Goal: Task Accomplishment & Management: Complete application form

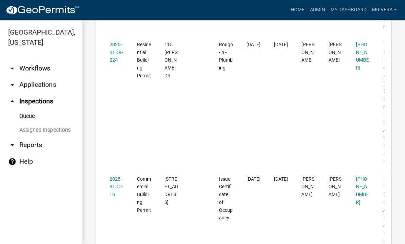
scroll to position [217, 0]
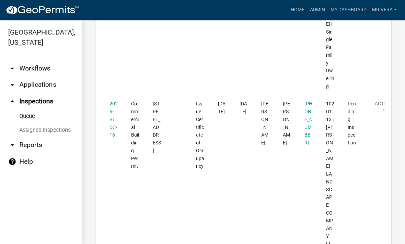
scroll to position [451, 0]
click at [372, 146] on datatable-body-cell "Action View Details Schedule Inspection Complete Inspection" at bounding box center [373, 206] width 22 height 220
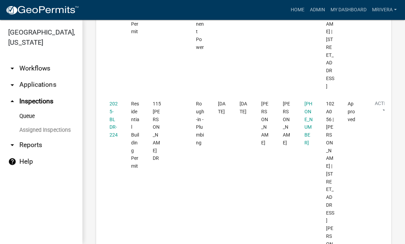
scroll to position [208, 0]
click at [121, 123] on datatable-body-cell "2025-BLDR-224" at bounding box center [114, 218] width 22 height 244
click at [111, 121] on link "2025-BLDR-224" at bounding box center [113, 119] width 8 height 37
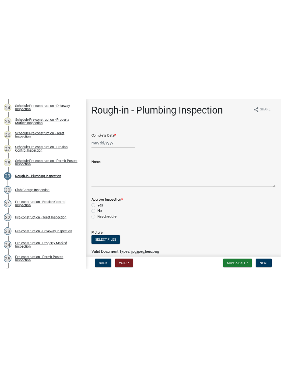
scroll to position [582, 0]
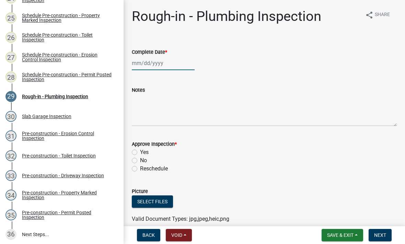
click at [166, 66] on div at bounding box center [163, 63] width 63 height 14
select select "10"
select select "2025"
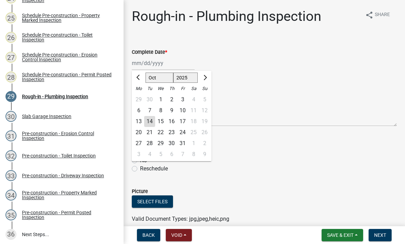
click at [149, 121] on div "14" at bounding box center [149, 121] width 11 height 11
type input "[DATE]"
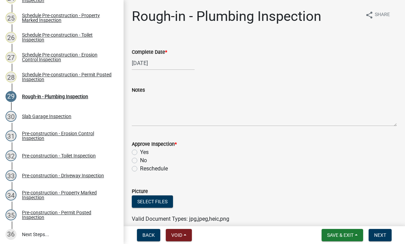
click at [140, 151] on label "Yes" at bounding box center [144, 152] width 9 height 8
click at [140, 151] on input "Yes" at bounding box center [142, 150] width 4 height 4
radio input "true"
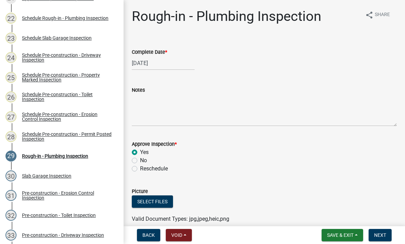
click at [383, 234] on span "Next" at bounding box center [380, 235] width 12 height 5
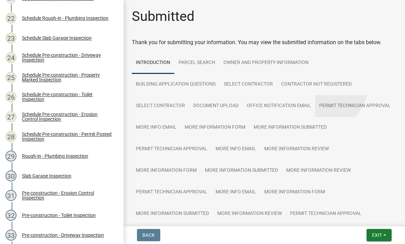
click at [138, 15] on h1 "Submitted" at bounding box center [163, 16] width 63 height 16
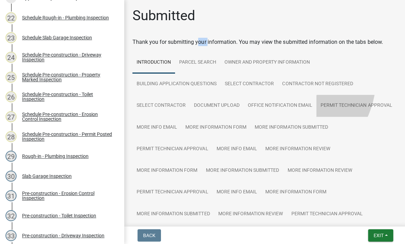
click at [378, 233] on span "Exit" at bounding box center [377, 235] width 10 height 5
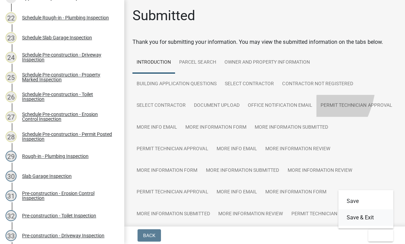
click at [375, 216] on button "Save & Exit" at bounding box center [364, 217] width 55 height 16
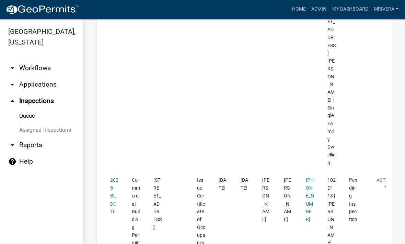
scroll to position [381, 0]
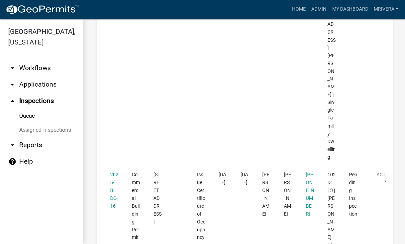
click at [109, 172] on link "2025-BLDC-16" at bounding box center [113, 190] width 8 height 37
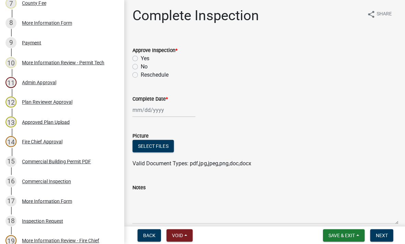
scroll to position [243, 0]
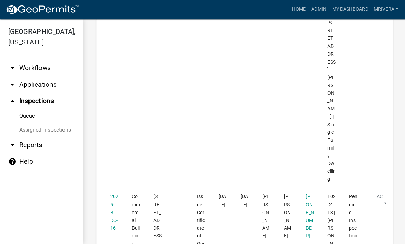
scroll to position [380, 0]
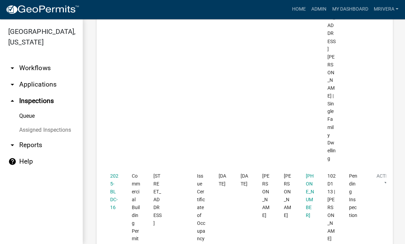
click at [109, 173] on link "2025-BLDC-16" at bounding box center [113, 191] width 8 height 37
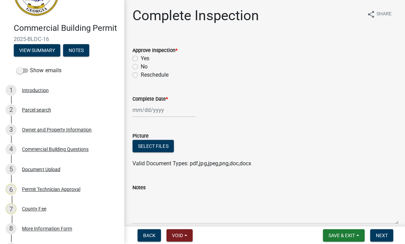
scroll to position [46, 0]
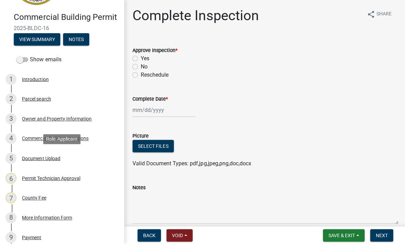
click at [38, 160] on div "Document Upload" at bounding box center [41, 158] width 38 height 5
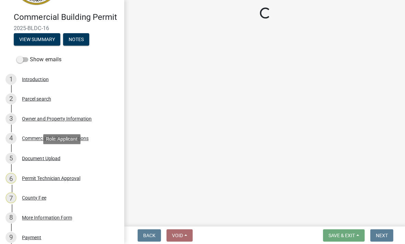
click at [41, 156] on div "Document Upload" at bounding box center [41, 158] width 38 height 5
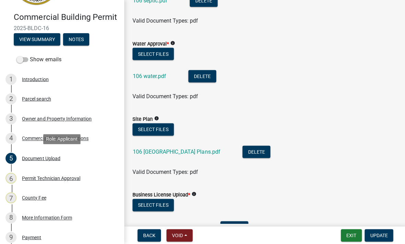
scroll to position [311, 0]
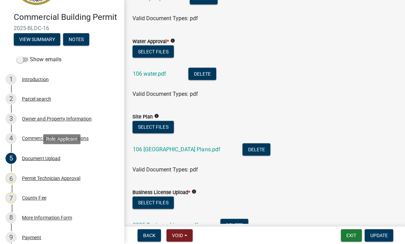
click at [214, 152] on link "106 Lakeview Est SiteCivil Plans.pdf" at bounding box center [175, 149] width 87 height 7
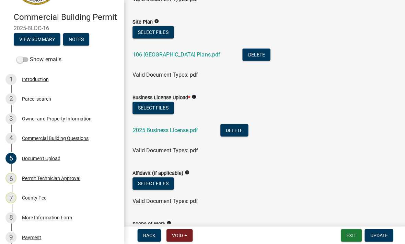
scroll to position [406, 0]
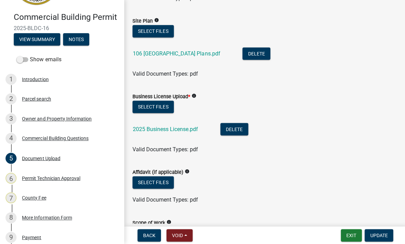
click at [142, 127] on link "2025 Business License.pdf" at bounding box center [164, 129] width 65 height 7
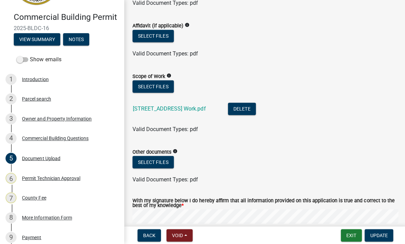
scroll to position [553, 0]
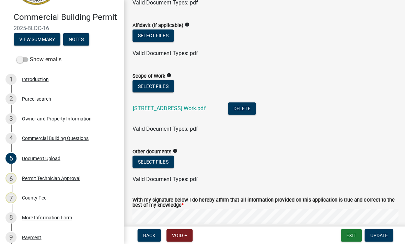
click at [149, 108] on link "106 Lakeview Estates Drive Work.pdf" at bounding box center [168, 109] width 73 height 7
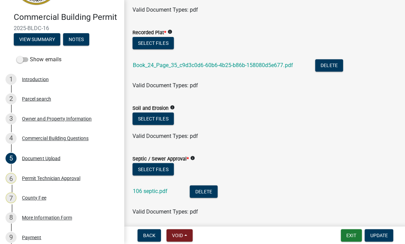
scroll to position [115, 0]
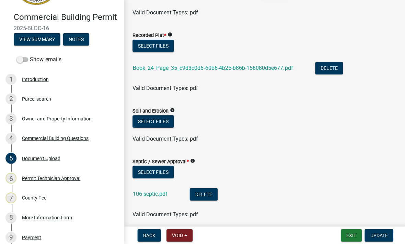
click at [142, 69] on link "Book_24_Page_35_c9d3c0d6-60b6-4b25-b86b-158080d5e677.pdf" at bounding box center [211, 68] width 159 height 7
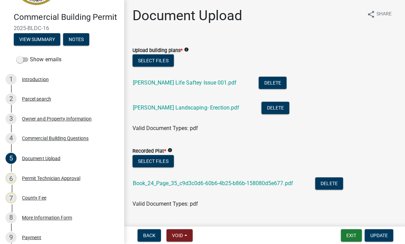
scroll to position [0, 0]
click at [143, 107] on link "Grimes Landscaping- Erection.pdf" at bounding box center [185, 108] width 106 height 7
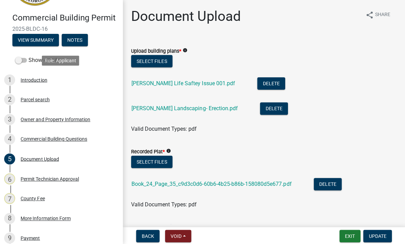
click at [27, 82] on div "Introduction" at bounding box center [35, 79] width 26 height 5
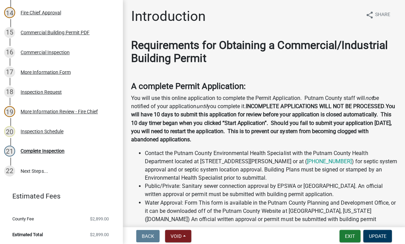
scroll to position [369, 0]
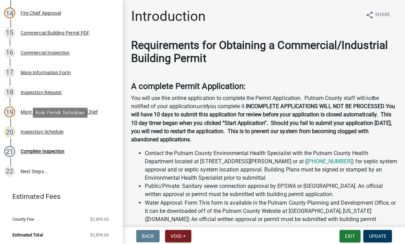
click at [40, 131] on div "Inspection Schedule" at bounding box center [43, 131] width 43 height 5
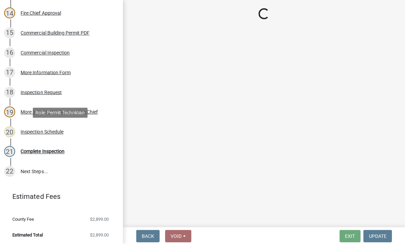
select select "07642ab0-564c-47bb-824b-0ccf2da83593"
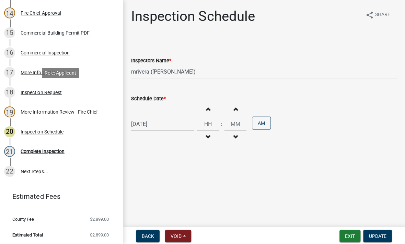
click at [31, 95] on div "18 Inspection Request" at bounding box center [58, 92] width 107 height 11
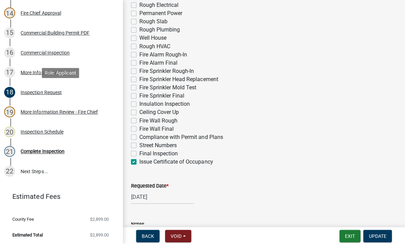
scroll to position [265, 0]
click at [37, 152] on div "Complete Inspection" at bounding box center [44, 151] width 44 height 5
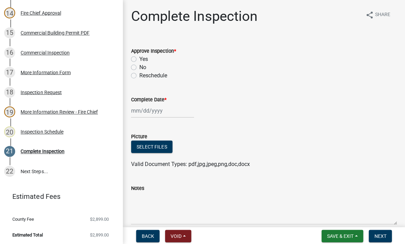
click at [140, 58] on label "Yes" at bounding box center [144, 59] width 9 height 8
click at [140, 58] on input "Yes" at bounding box center [142, 57] width 4 height 4
radio input "true"
click at [158, 112] on div at bounding box center [163, 111] width 63 height 14
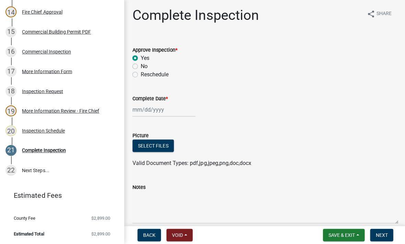
select select "10"
select select "2025"
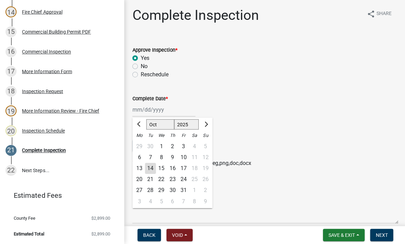
click at [152, 167] on div "14" at bounding box center [149, 169] width 11 height 11
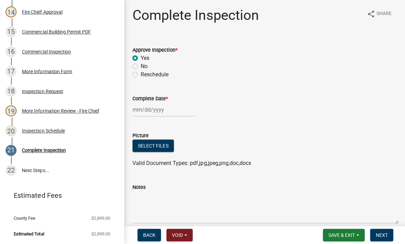
type input "[DATE]"
click at [382, 234] on span "Next" at bounding box center [380, 235] width 12 height 5
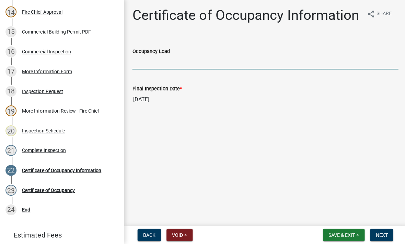
click at [213, 69] on input "Occupancy Load" at bounding box center [264, 63] width 265 height 14
type input "1"
type input "8"
click at [332, 81] on div "Final Inspection Date * 10/14/2025" at bounding box center [264, 92] width 265 height 32
click at [378, 237] on span "Next" at bounding box center [380, 235] width 12 height 5
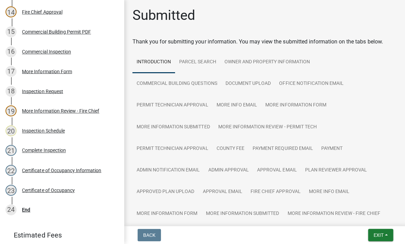
click at [383, 233] on button "Exit" at bounding box center [378, 235] width 25 height 12
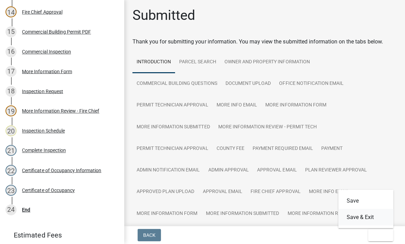
click at [375, 217] on button "Save & Exit" at bounding box center [364, 217] width 55 height 16
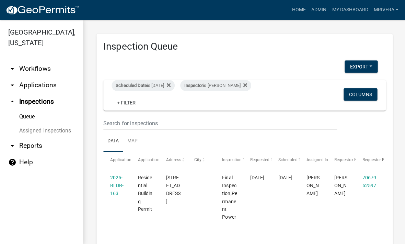
click at [148, 81] on div "Scheduled Date is [DATE]" at bounding box center [142, 85] width 63 height 11
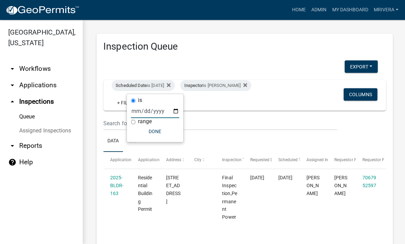
click at [158, 108] on input "[DATE]" at bounding box center [154, 111] width 48 height 14
type input "[DATE]"
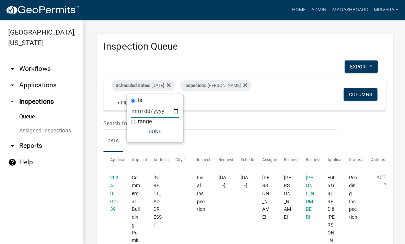
click at [156, 129] on button "Done" at bounding box center [154, 131] width 48 height 12
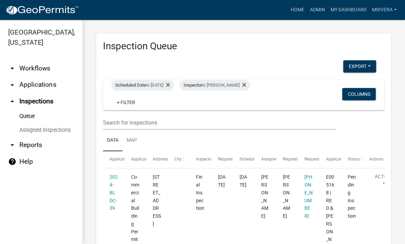
click at [161, 84] on div "Scheduled Date is [DATE]" at bounding box center [142, 85] width 63 height 11
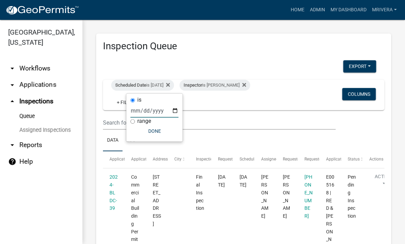
click at [161, 110] on input "[DATE]" at bounding box center [154, 111] width 48 height 14
type input "[DATE]"
click at [153, 130] on button "Done" at bounding box center [154, 131] width 48 height 12
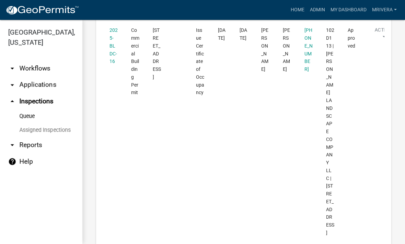
scroll to position [579, 0]
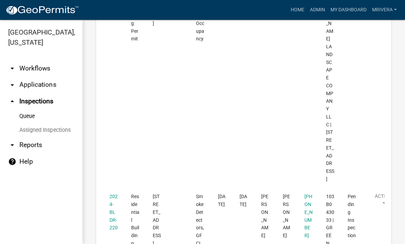
click at [113, 194] on link "2024-BLDR-220" at bounding box center [113, 212] width 8 height 37
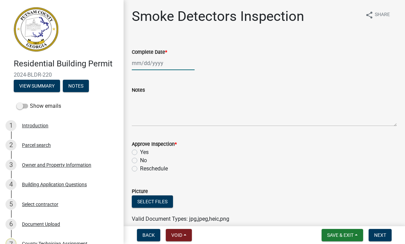
click at [159, 67] on div at bounding box center [163, 63] width 63 height 14
select select "10"
select select "2025"
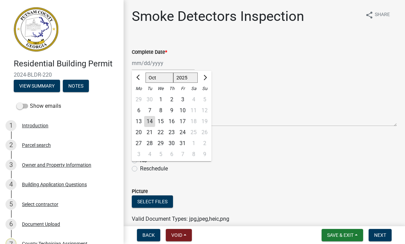
click at [150, 118] on div "14" at bounding box center [149, 121] width 11 height 11
type input "[DATE]"
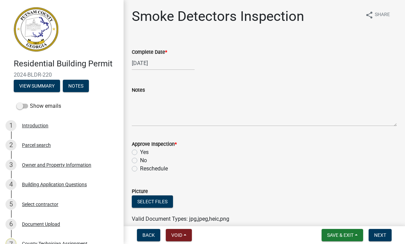
click at [140, 153] on label "Yes" at bounding box center [144, 152] width 9 height 8
click at [140, 153] on input "Yes" at bounding box center [142, 150] width 4 height 4
radio input "true"
click at [385, 240] on button "Next" at bounding box center [379, 235] width 23 height 12
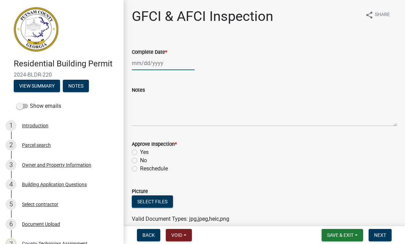
click at [172, 66] on div at bounding box center [163, 63] width 63 height 14
select select "10"
select select "2025"
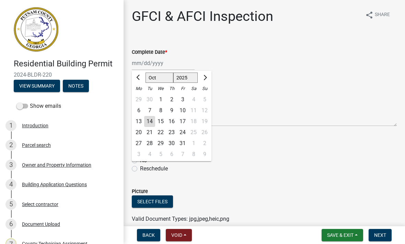
click at [154, 122] on div "14" at bounding box center [149, 121] width 11 height 11
type input "[DATE]"
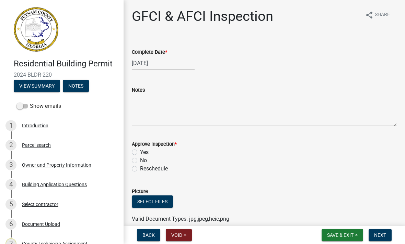
click at [140, 149] on label "Yes" at bounding box center [144, 152] width 9 height 8
click at [140, 149] on input "Yes" at bounding box center [142, 150] width 4 height 4
radio input "true"
click at [381, 233] on span "Next" at bounding box center [380, 235] width 12 height 5
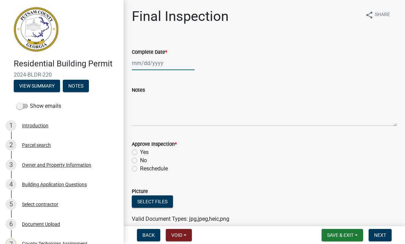
click at [139, 69] on div at bounding box center [163, 63] width 63 height 14
select select "10"
select select "2025"
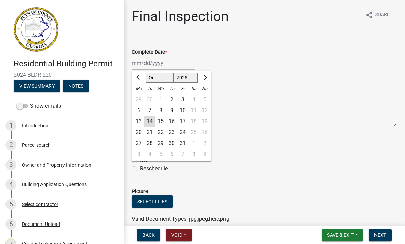
click at [151, 122] on div "14" at bounding box center [149, 121] width 11 height 11
type input "[DATE]"
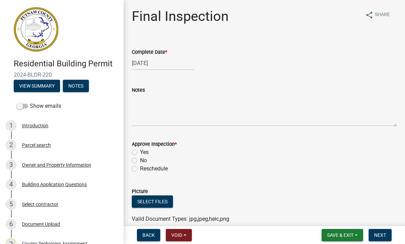
click at [140, 152] on label "Yes" at bounding box center [144, 152] width 9 height 8
click at [140, 152] on input "Yes" at bounding box center [142, 150] width 4 height 4
radio input "true"
click at [386, 231] on button "Next" at bounding box center [379, 235] width 23 height 12
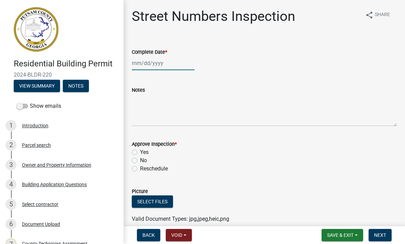
click at [155, 65] on div at bounding box center [163, 63] width 63 height 14
select select "10"
select select "2025"
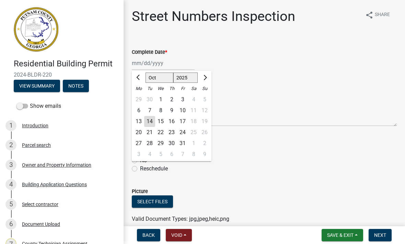
click at [152, 124] on div "14" at bounding box center [149, 121] width 11 height 11
type input "[DATE]"
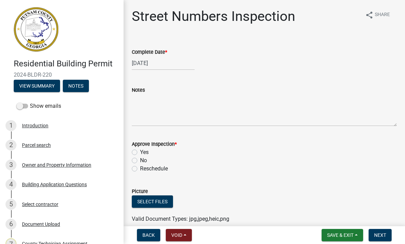
click at [140, 152] on label "Yes" at bounding box center [144, 152] width 9 height 8
click at [140, 152] on input "Yes" at bounding box center [142, 150] width 4 height 4
radio input "true"
click at [384, 238] on span "Next" at bounding box center [380, 235] width 12 height 5
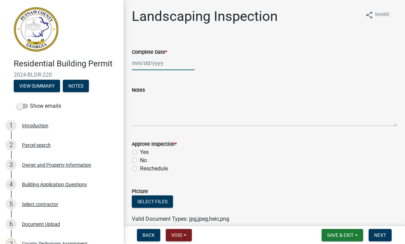
click at [163, 63] on div at bounding box center [163, 63] width 63 height 14
select select "10"
select select "2025"
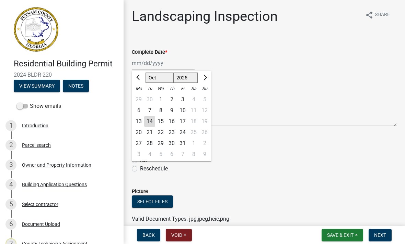
click at [149, 120] on div "14" at bounding box center [149, 121] width 11 height 11
type input "[DATE]"
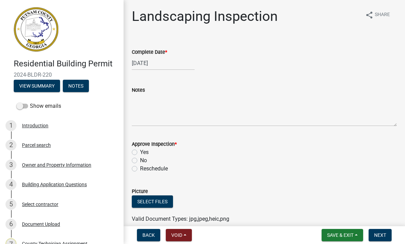
click at [138, 147] on div "Approve Inspection *" at bounding box center [264, 144] width 265 height 8
click at [143, 157] on label "No" at bounding box center [143, 161] width 7 height 8
click at [143, 157] on input "No" at bounding box center [142, 159] width 4 height 4
radio input "true"
click at [142, 149] on label "Yes" at bounding box center [144, 152] width 9 height 8
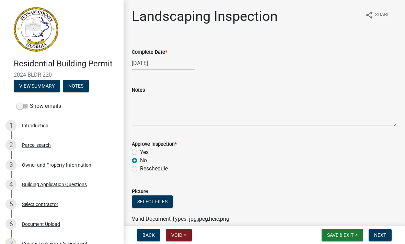
click at [142, 149] on input "Yes" at bounding box center [142, 150] width 4 height 4
radio input "true"
click at [382, 238] on span "Next" at bounding box center [380, 235] width 12 height 5
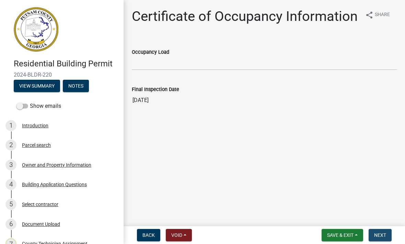
click at [383, 236] on span "Next" at bounding box center [380, 235] width 12 height 5
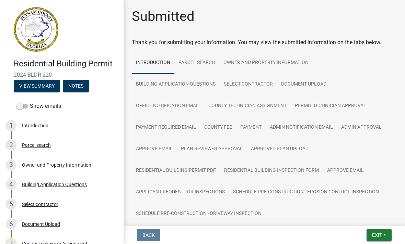
click at [384, 238] on button "Exit" at bounding box center [378, 235] width 25 height 12
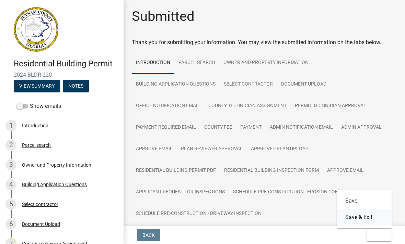
click at [376, 218] on button "Save & Exit" at bounding box center [364, 217] width 55 height 16
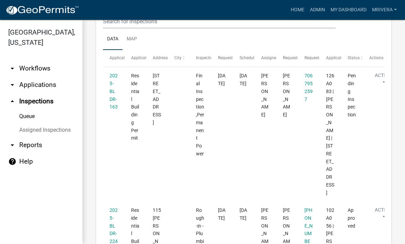
scroll to position [102, 0]
click at [111, 100] on link "2025-BLDR-163" at bounding box center [113, 91] width 8 height 37
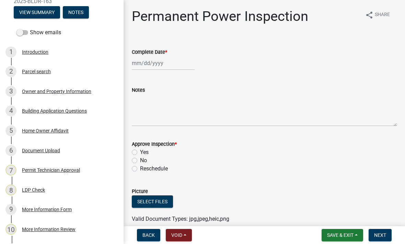
scroll to position [73, 0]
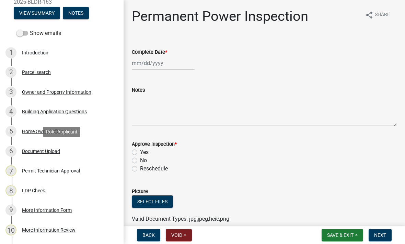
click at [52, 155] on div "6 Document Upload" at bounding box center [58, 151] width 107 height 11
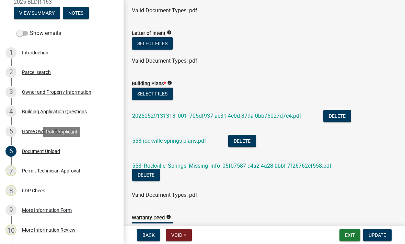
scroll to position [295, 0]
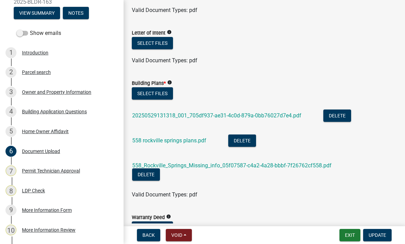
click at [187, 143] on link "558 rockville springs plans.pdf" at bounding box center [169, 140] width 74 height 7
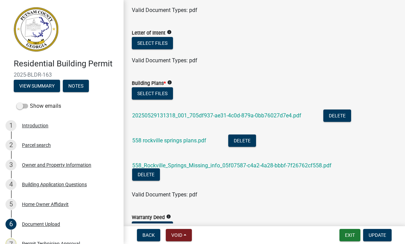
scroll to position [0, 0]
click at [183, 134] on li "558 rockville springs plans.pdf Delete" at bounding box center [264, 141] width 265 height 25
click at [190, 140] on link "558 rockville springs plans.pdf" at bounding box center [169, 140] width 74 height 7
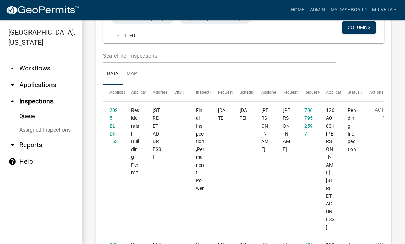
scroll to position [78, 0]
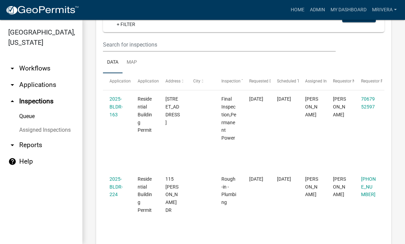
click at [120, 108] on link "2025-BLDR-163" at bounding box center [115, 106] width 13 height 21
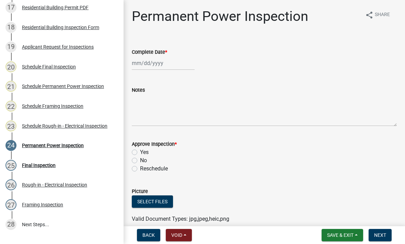
scroll to position [418, 0]
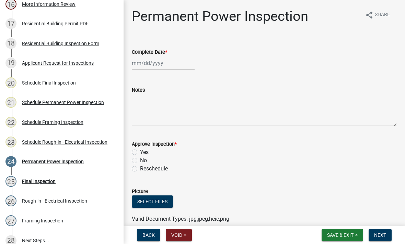
click at [84, 63] on div "Applicant Request for Inspections" at bounding box center [58, 63] width 72 height 5
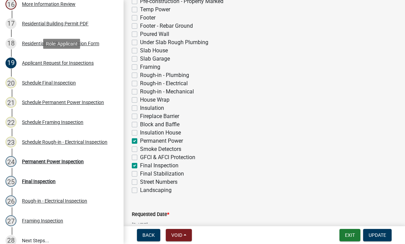
scroll to position [213, 0]
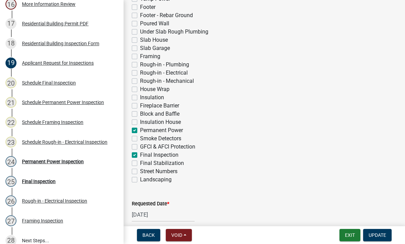
click at [140, 131] on label "Permanent Power" at bounding box center [161, 131] width 43 height 8
click at [140, 131] on input "Permanent Power" at bounding box center [142, 129] width 4 height 4
checkbox input "false"
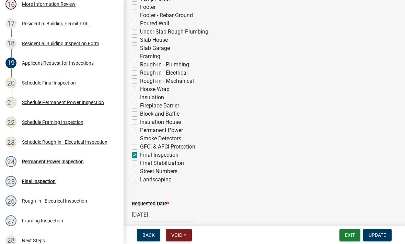
checkbox input "false"
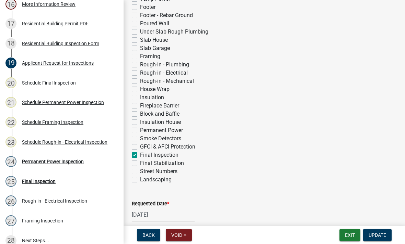
checkbox input "false"
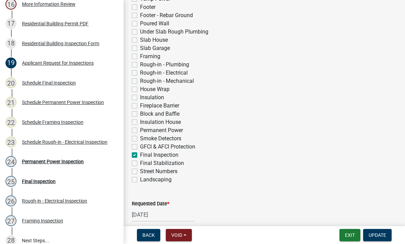
checkbox input "false"
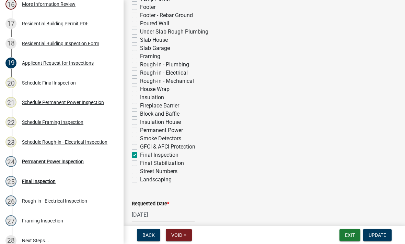
checkbox input "false"
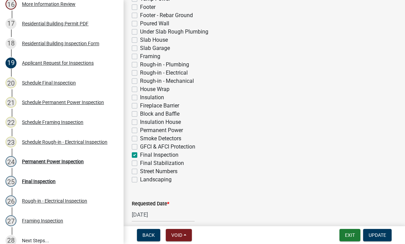
checkbox input "false"
checkbox input "true"
checkbox input "false"
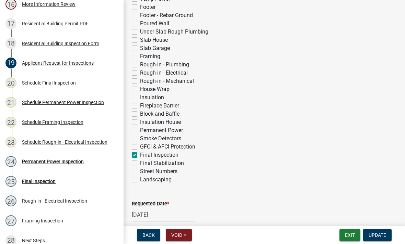
checkbox input "false"
click at [378, 237] on span "Update" at bounding box center [376, 235] width 17 height 5
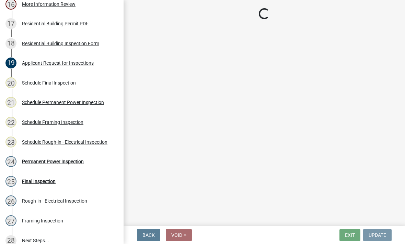
scroll to position [0, 0]
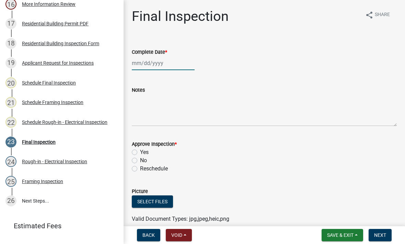
click at [142, 63] on div at bounding box center [163, 63] width 63 height 14
select select "10"
select select "2025"
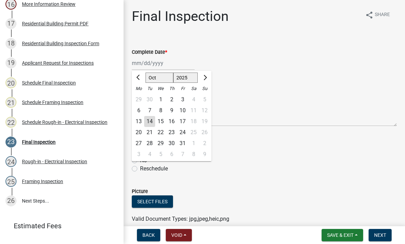
click at [152, 123] on div "14" at bounding box center [149, 121] width 11 height 11
type input "[DATE]"
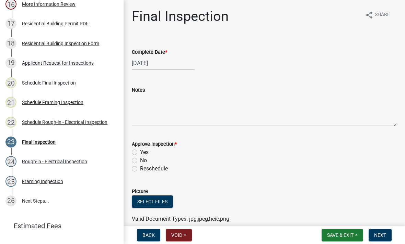
click at [140, 150] on label "Yes" at bounding box center [144, 152] width 9 height 8
click at [140, 150] on input "Yes" at bounding box center [142, 150] width 4 height 4
radio input "true"
click at [384, 234] on span "Next" at bounding box center [380, 235] width 12 height 5
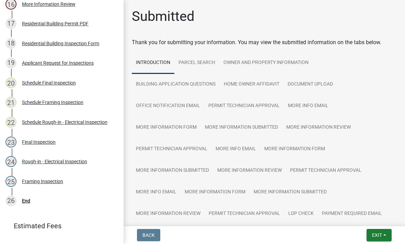
click at [383, 235] on button "Exit" at bounding box center [378, 235] width 25 height 12
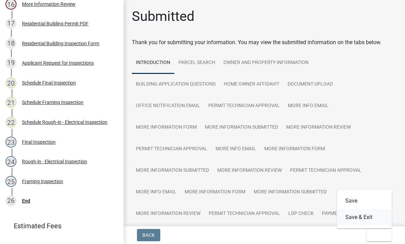
click at [381, 223] on button "Save & Exit" at bounding box center [364, 217] width 55 height 16
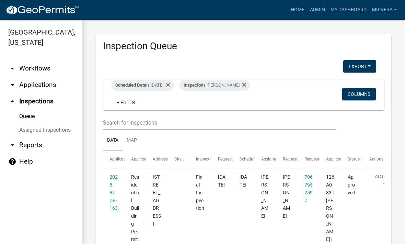
click at [160, 85] on div "Scheduled Date is [DATE]" at bounding box center [142, 85] width 63 height 11
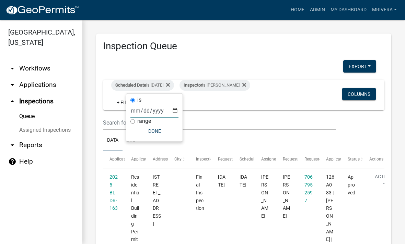
click at [157, 109] on input "[DATE]" at bounding box center [154, 111] width 48 height 14
type input "[DATE]"
click at [153, 131] on button "Done" at bounding box center [154, 131] width 48 height 12
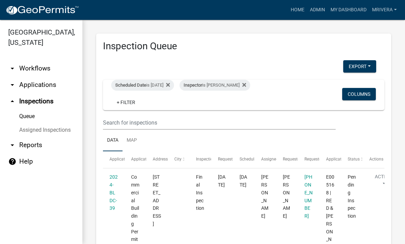
click at [235, 86] on div "Inspector is [PERSON_NAME]" at bounding box center [214, 85] width 71 height 11
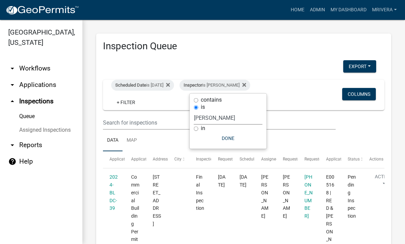
click at [230, 117] on select "Select an option None [PERSON_NAME] [PERSON_NAME] [PERSON_NAME] Quistan [PERSON…" at bounding box center [228, 118] width 69 height 14
select select "a0ea4169-8540-4a2c-b9f4-cf4c1ffdeb95"
click at [239, 143] on button "Done" at bounding box center [231, 138] width 69 height 12
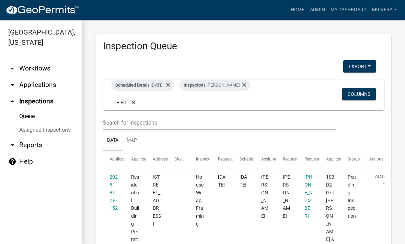
click at [236, 86] on div "Inspector is [PERSON_NAME]" at bounding box center [214, 85] width 71 height 11
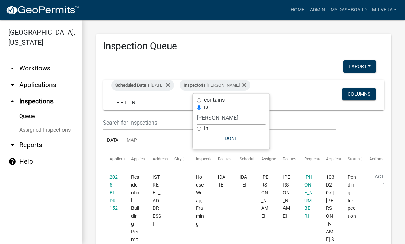
click at [236, 119] on select "Select an option None [PERSON_NAME] [PERSON_NAME] [PERSON_NAME] Quistan [PERSON…" at bounding box center [231, 118] width 69 height 14
select select "07642ab0-564c-47bb-824b-0ccf2da83593"
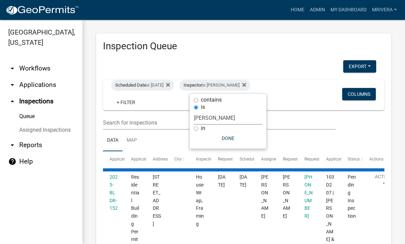
click at [236, 136] on button "Done" at bounding box center [228, 138] width 69 height 12
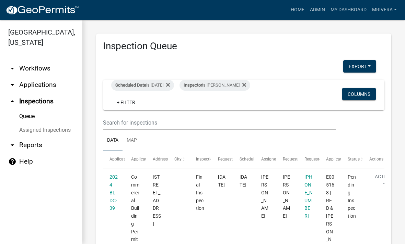
click at [164, 84] on div "Scheduled Date is [DATE]" at bounding box center [142, 85] width 63 height 11
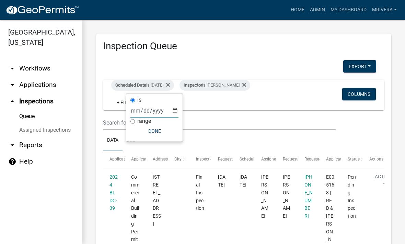
click at [153, 111] on input "[DATE]" at bounding box center [154, 111] width 48 height 14
type input "[DATE]"
click at [156, 131] on button "Done" at bounding box center [154, 131] width 48 height 12
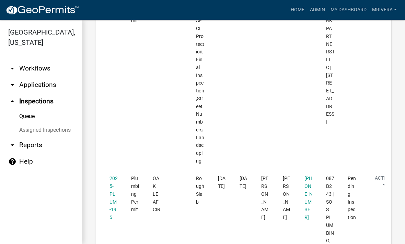
scroll to position [820, 0]
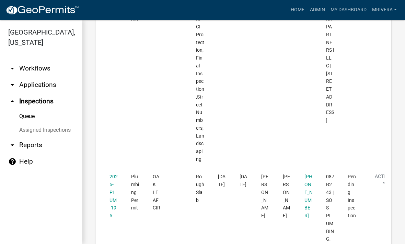
click at [112, 173] on div "2025-PLUM-195" at bounding box center [113, 196] width 9 height 47
click at [112, 174] on link "2025-PLUM-195" at bounding box center [113, 196] width 8 height 45
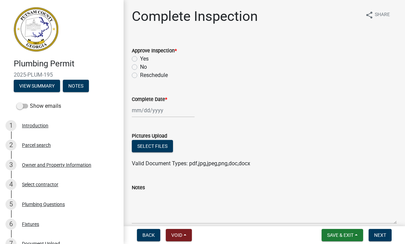
click at [140, 58] on label "Yes" at bounding box center [144, 59] width 9 height 8
click at [140, 58] on input "Yes" at bounding box center [142, 57] width 4 height 4
radio input "true"
click at [147, 109] on div at bounding box center [163, 111] width 63 height 14
select select "10"
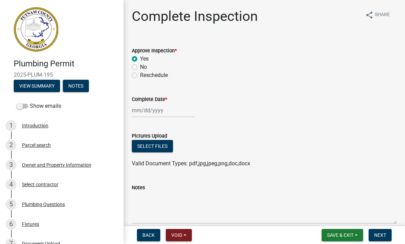
select select "2025"
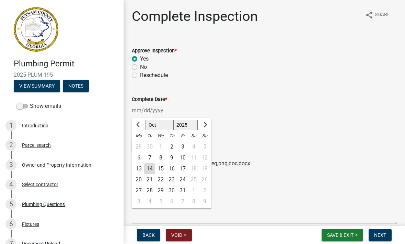
click at [154, 171] on div "14" at bounding box center [149, 169] width 11 height 11
type input "[DATE]"
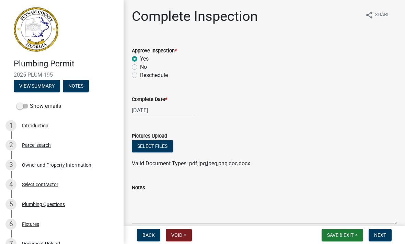
click at [381, 233] on span "Next" at bounding box center [380, 235] width 12 height 5
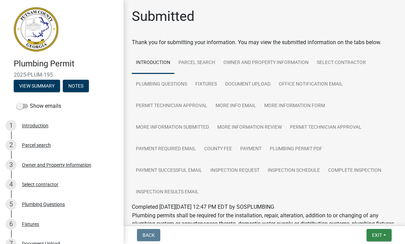
click at [388, 236] on button "Exit" at bounding box center [378, 235] width 25 height 12
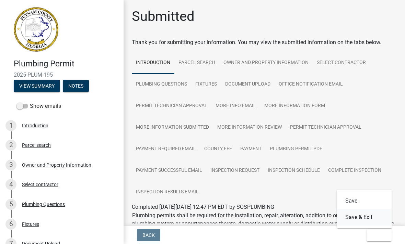
click at [379, 221] on button "Save & Exit" at bounding box center [364, 217] width 55 height 16
